Goal: Task Accomplishment & Management: Use online tool/utility

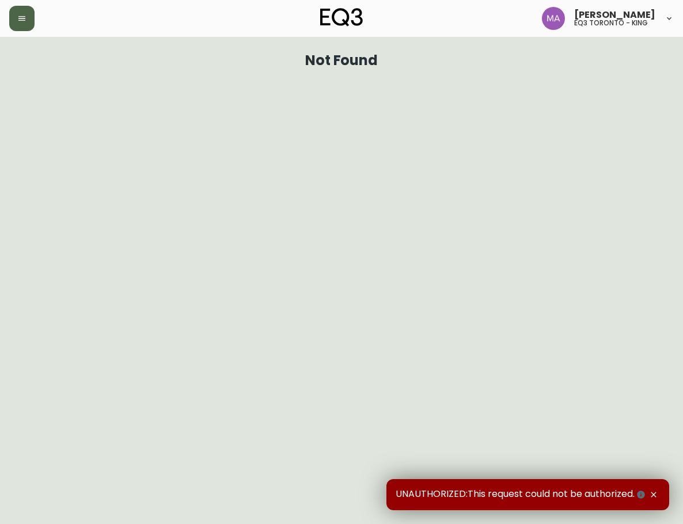
click at [26, 24] on button "button" at bounding box center [21, 18] width 25 height 25
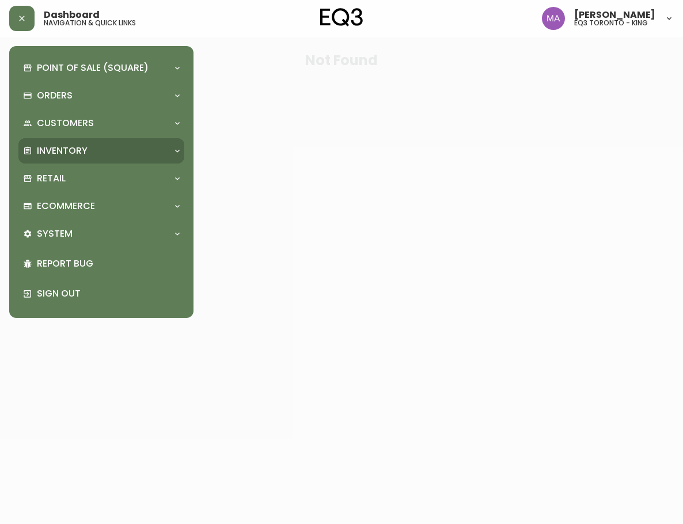
drag, startPoint x: 77, startPoint y: 154, endPoint x: 86, endPoint y: 161, distance: 12.3
click at [77, 154] on p "Inventory" at bounding box center [62, 150] width 51 height 13
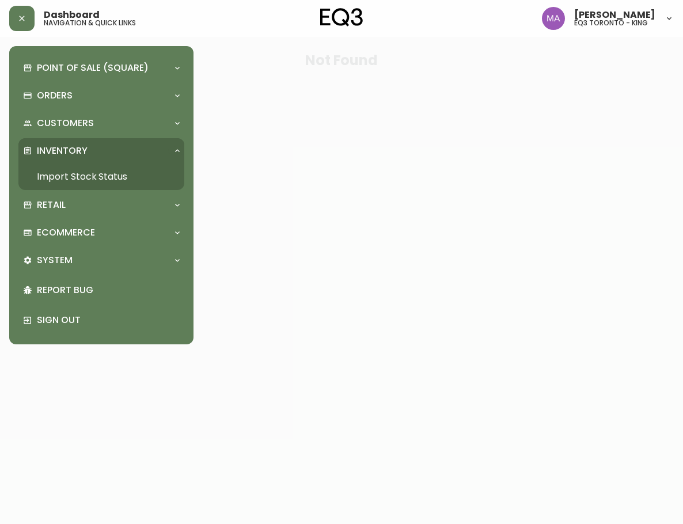
click at [103, 181] on link "Import Stock Status" at bounding box center [101, 176] width 166 height 26
